Goal: Task Accomplishment & Management: Complete application form

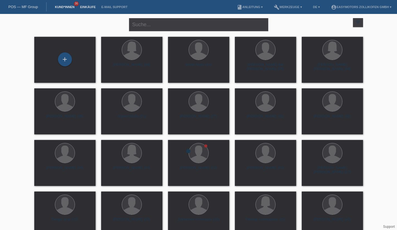
click at [91, 6] on link "Einkäufe" at bounding box center [87, 6] width 21 height 3
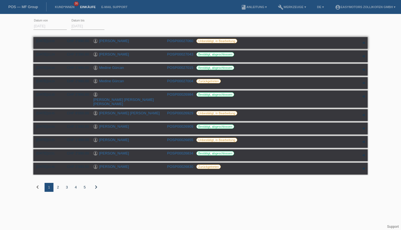
click at [117, 39] on link "[PERSON_NAME]" at bounding box center [114, 41] width 30 height 4
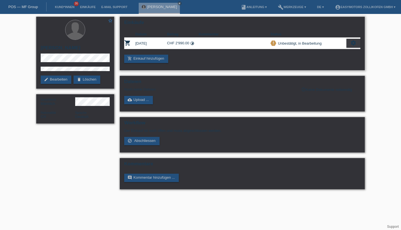
click at [355, 40] on icon "settings" at bounding box center [353, 43] width 6 height 6
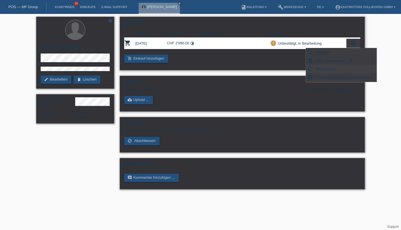
click at [318, 67] on span "Abschliessen" at bounding box center [325, 68] width 23 height 7
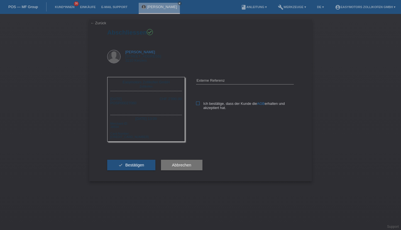
click at [197, 105] on label "Ich bestätige, dass der Kunde die AGB erhalten und akzeptiert hat." at bounding box center [245, 105] width 98 height 8
click at [197, 105] on input "Ich bestätige, dass der Kunde die AGB erhalten und akzeptiert hat." at bounding box center [198, 103] width 4 height 4
checkbox input "true"
click at [127, 167] on span "Bestätigen" at bounding box center [134, 165] width 19 height 4
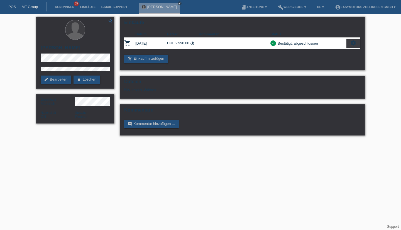
click at [62, 6] on link "Kund*innen" at bounding box center [64, 6] width 25 height 3
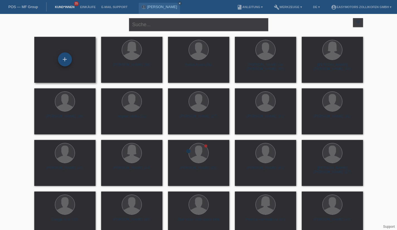
click at [61, 57] on div "+" at bounding box center [65, 59] width 14 height 14
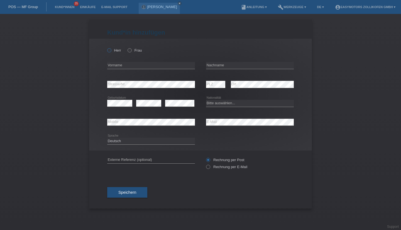
click at [113, 51] on label "Herr" at bounding box center [114, 50] width 14 height 4
click at [111, 51] on input "Herr" at bounding box center [109, 50] width 4 height 4
radio input "true"
click at [115, 64] on input "text" at bounding box center [151, 65] width 88 height 7
type input "[PERSON_NAME]"
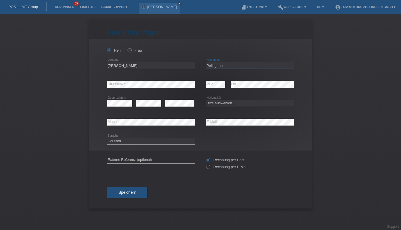
type input "Pellegrino"
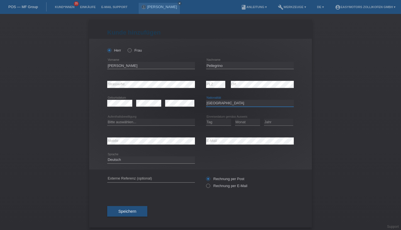
select select "IT"
select select "C"
select select "01"
select select "2018"
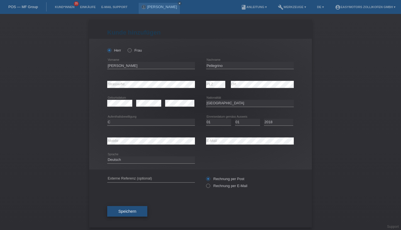
click at [127, 210] on span "Speichern" at bounding box center [127, 211] width 18 height 4
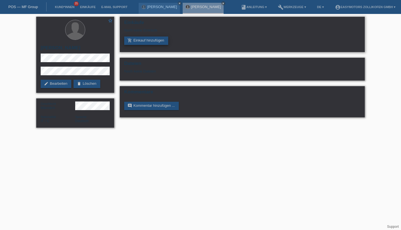
click at [134, 42] on link "add_shopping_cart Einkauf hinzufügen" at bounding box center [146, 40] width 44 height 8
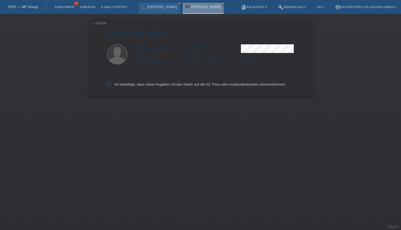
click at [121, 86] on label "Ich bestätige, dass diese Angaben mit den Daten auf der ID, Pass oder Ausländer…" at bounding box center [196, 84] width 179 height 4
click at [111, 86] on input "Ich bestätige, dass diese Angaben mit den Daten auf der ID, Pass oder Ausländer…" at bounding box center [109, 84] width 4 height 4
checkbox input "true"
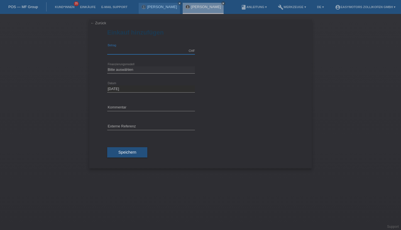
click at [117, 51] on input "text" at bounding box center [151, 50] width 88 height 7
type input "2990.00"
click at [110, 72] on select "Bitte auswählen Fixe Raten Kauf auf Rechnung mit Teilzahlungsoption" at bounding box center [151, 69] width 88 height 7
select select "67"
click at [107, 66] on select "Bitte auswählen Fixe Raten Kauf auf Rechnung mit Teilzahlungsoption" at bounding box center [151, 69] width 88 height 7
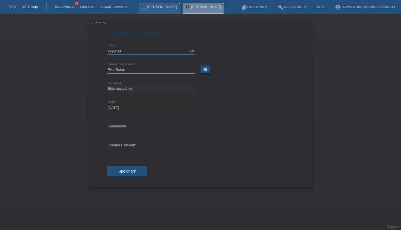
drag, startPoint x: 93, startPoint y: 54, endPoint x: 85, endPoint y: 55, distance: 8.7
click at [85, 55] on div "← Zurück Einkauf hinzufügen Verfügbarer Betrag: 2990.00 CHF error Betrag" at bounding box center [200, 122] width 401 height 216
type input "3090.00"
click at [122, 170] on span "Speichern" at bounding box center [127, 171] width 18 height 4
click at [135, 88] on select "Bitte auswählen 12 Raten 24 Raten 36 Raten 48 Raten" at bounding box center [151, 88] width 88 height 7
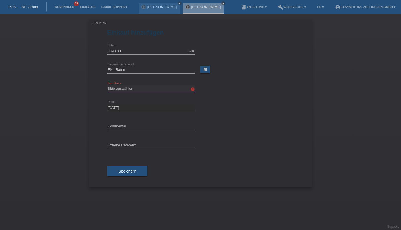
select select "134"
click at [107, 85] on select "Bitte auswählen 12 Raten 24 Raten 36 Raten 48 Raten" at bounding box center [151, 88] width 88 height 7
click at [127, 170] on span "Speichern" at bounding box center [127, 171] width 18 height 4
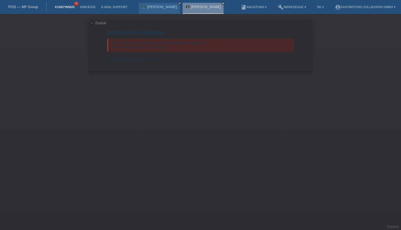
click at [62, 6] on link "Kund*innen" at bounding box center [64, 6] width 25 height 3
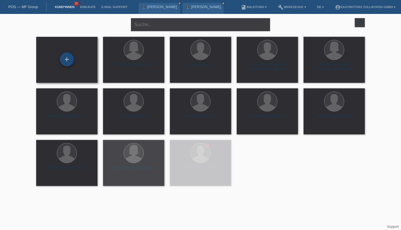
click at [70, 58] on div "+" at bounding box center [67, 59] width 14 height 14
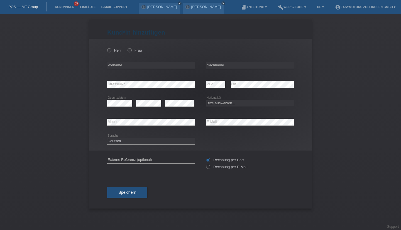
click at [114, 53] on div "Herr Frau" at bounding box center [151, 50] width 88 height 11
click at [106, 47] on icon at bounding box center [106, 47] width 0 height 0
click at [109, 49] on input "Herr" at bounding box center [109, 50] width 4 height 4
radio input "true"
click at [118, 67] on input "text" at bounding box center [151, 65] width 88 height 7
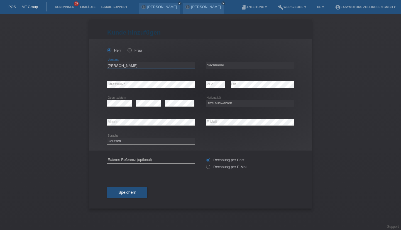
type input "Dario"
type input "Graf"
select select "CH"
click at [244, 127] on div "error E-Mail" at bounding box center [250, 122] width 88 height 19
click at [123, 93] on div "error Strasse/Nr." at bounding box center [151, 84] width 88 height 19
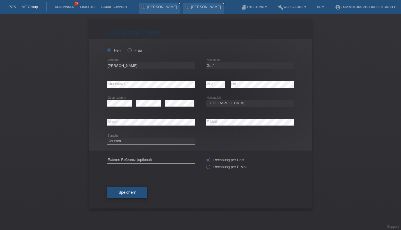
click at [123, 190] on button "Speichern" at bounding box center [127, 192] width 40 height 11
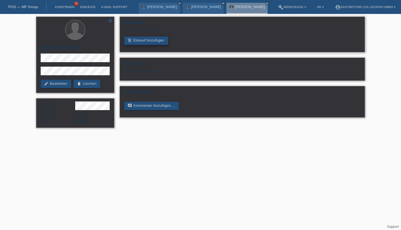
click at [137, 44] on link "add_shopping_cart Einkauf hinzufügen" at bounding box center [146, 40] width 44 height 8
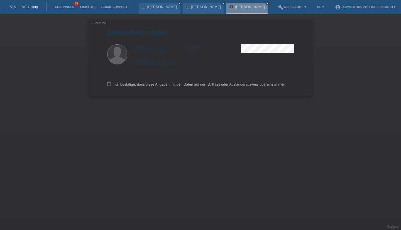
click at [127, 88] on div "Ich bestätige, dass diese Angaben mit den Daten auf der ID, Pass oder Ausländer…" at bounding box center [200, 83] width 186 height 24
click at [127, 86] on label "Ich bestätige, dass diese Angaben mit den Daten auf der ID, Pass oder Ausländer…" at bounding box center [196, 84] width 179 height 4
click at [111, 86] on input "Ich bestätige, dass diese Angaben mit den Daten auf der ID, Pass oder Ausländer…" at bounding box center [109, 84] width 4 height 4
checkbox input "true"
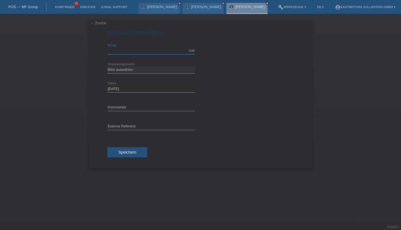
click at [120, 50] on input "text" at bounding box center [151, 50] width 88 height 7
type input "8790.00"
click at [114, 73] on select "Bitte auswählen Fixe Raten Kauf auf Rechnung mit Teilzahlungsoption" at bounding box center [151, 69] width 88 height 7
select select "67"
click at [107, 66] on select "Bitte auswählen Fixe Raten Kauf auf Rechnung mit Teilzahlungsoption" at bounding box center [151, 69] width 88 height 7
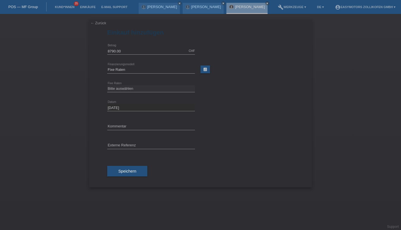
click at [128, 94] on div "Bitte auswählen 12 Raten 24 Raten 36 Raten 48 Raten error Fixe Raten" at bounding box center [151, 88] width 88 height 19
click at [129, 89] on select "Bitte auswählen 12 Raten 24 Raten 36 Raten 48 Raten" at bounding box center [151, 88] width 88 height 7
select select "136"
click at [107, 85] on select "Bitte auswählen 12 Raten 24 Raten 36 Raten 48 Raten" at bounding box center [151, 88] width 88 height 7
click at [122, 169] on span "Speichern" at bounding box center [127, 171] width 18 height 4
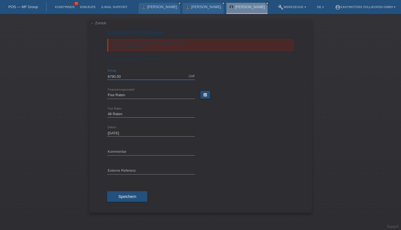
drag, startPoint x: 126, startPoint y: 77, endPoint x: 71, endPoint y: 81, distance: 55.3
click at [71, 81] on div "← Zurück Einkauf hinzufügen Der Betrag überschreitet die verfügbare Limite. Lim…" at bounding box center [200, 122] width 401 height 216
type input "6000.00"
click at [113, 96] on select "Bitte auswählen Fixe Raten Kauf auf Rechnung mit Teilzahlungsoption" at bounding box center [151, 95] width 88 height 7
select select "68"
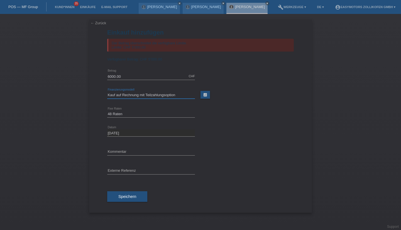
click at [107, 92] on select "Bitte auswählen Fixe Raten Kauf auf Rechnung mit Teilzahlungsoption" at bounding box center [151, 95] width 88 height 7
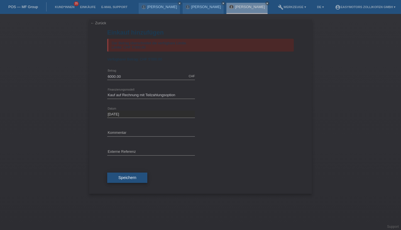
click at [123, 183] on button "Speichern" at bounding box center [127, 177] width 40 height 11
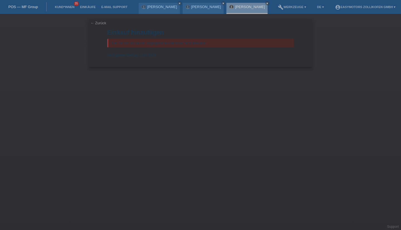
click at [100, 25] on link "← Zurück" at bounding box center [98, 23] width 16 height 4
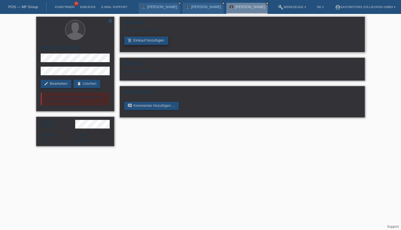
click at [153, 42] on link "add_shopping_cart Einkauf hinzufügen" at bounding box center [146, 40] width 44 height 8
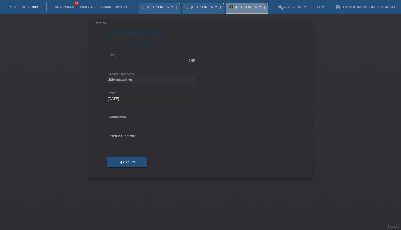
click at [135, 60] on input "text" at bounding box center [151, 60] width 88 height 7
type input "5000.00"
click at [122, 80] on select "Bitte auswählen Fixe Raten Kauf auf Rechnung mit Teilzahlungsoption" at bounding box center [151, 79] width 88 height 7
click at [107, 76] on select "Bitte auswählen Fixe Raten Kauf auf Rechnung mit Teilzahlungsoption" at bounding box center [151, 79] width 88 height 7
click at [122, 80] on select "Bitte auswählen Fixe Raten Kauf auf Rechnung mit Teilzahlungsoption" at bounding box center [151, 79] width 88 height 7
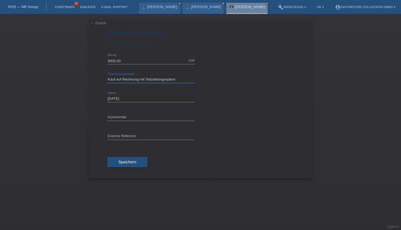
select select "67"
click at [107, 76] on select "Bitte auswählen Fixe Raten Kauf auf Rechnung mit Teilzahlungsoption" at bounding box center [151, 79] width 88 height 7
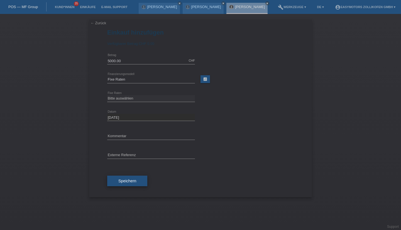
click at [119, 182] on span "Speichern" at bounding box center [127, 180] width 18 height 4
click at [121, 99] on select "Bitte auswählen 12 Raten 24 Raten 36 Raten 48 Raten" at bounding box center [151, 98] width 88 height 7
select select "136"
click at [107, 95] on select "Bitte auswählen 12 Raten 24 Raten 36 Raten 48 Raten" at bounding box center [151, 98] width 88 height 7
click at [138, 187] on div "Speichern" at bounding box center [200, 180] width 186 height 32
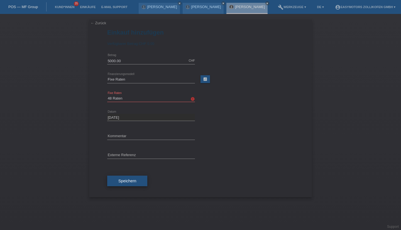
click at [138, 182] on button "Speichern" at bounding box center [127, 180] width 40 height 11
